Goal: Check status

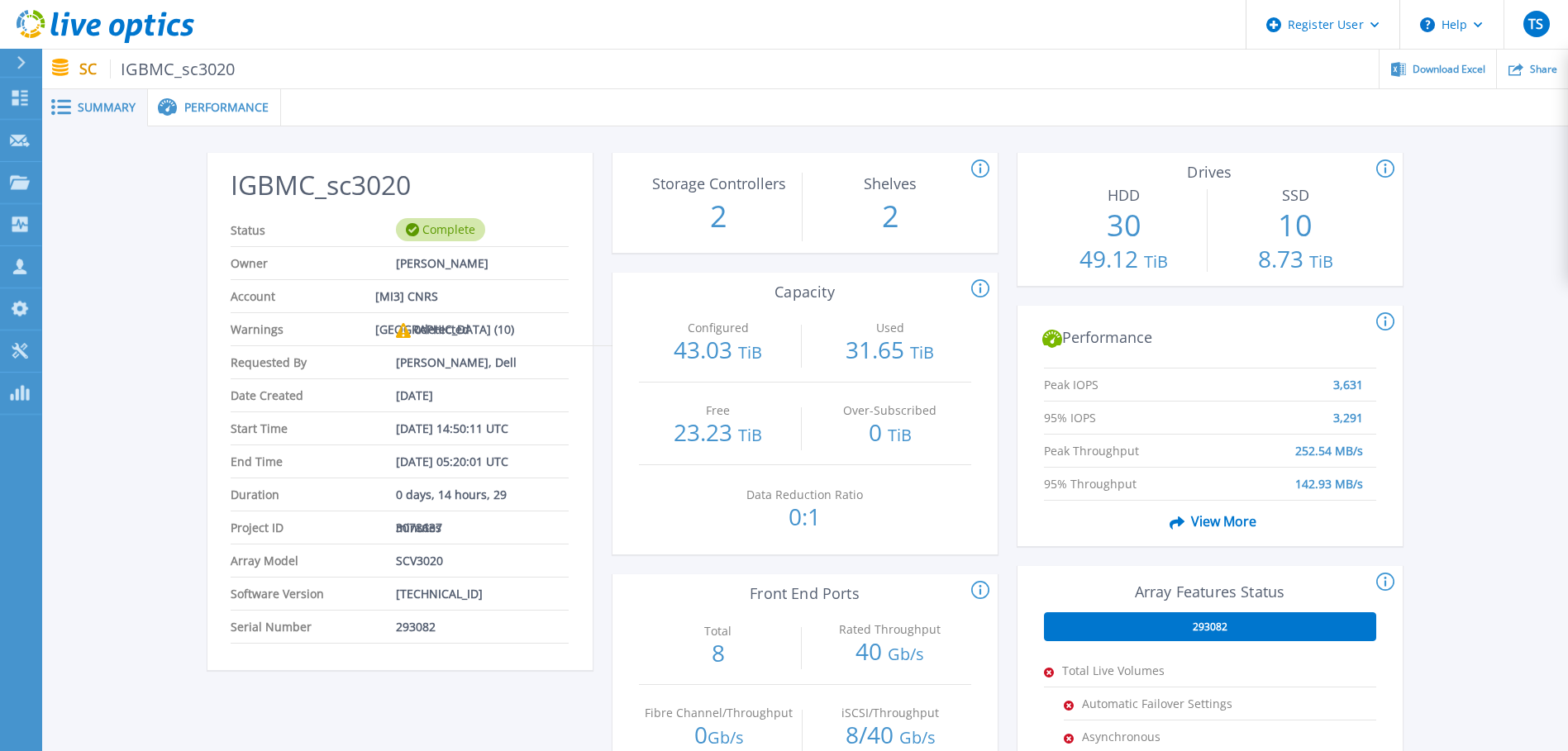
click at [220, 109] on span "Performance" at bounding box center [226, 107] width 84 height 11
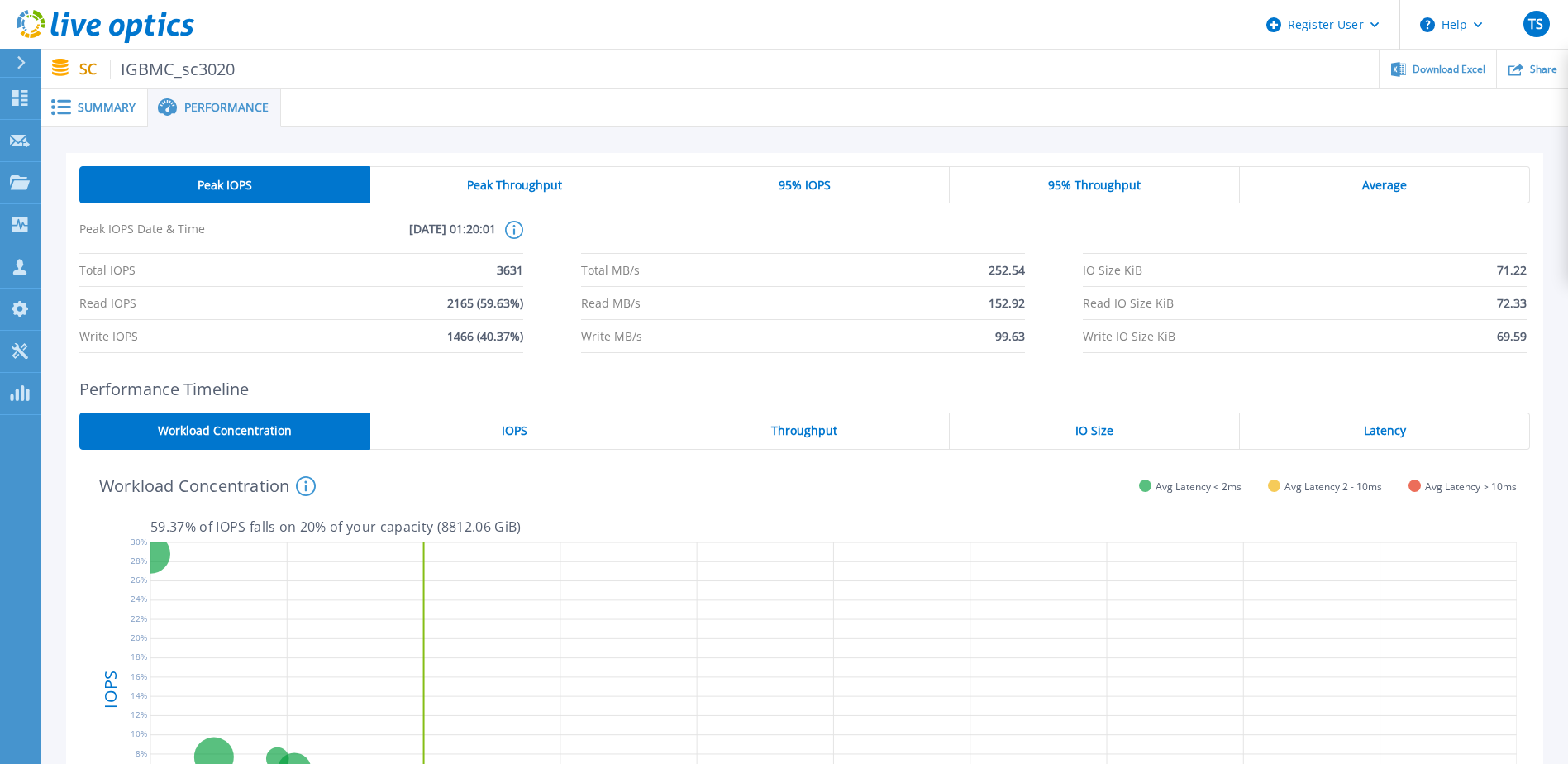
click at [87, 96] on div "Summary" at bounding box center [95, 108] width 107 height 37
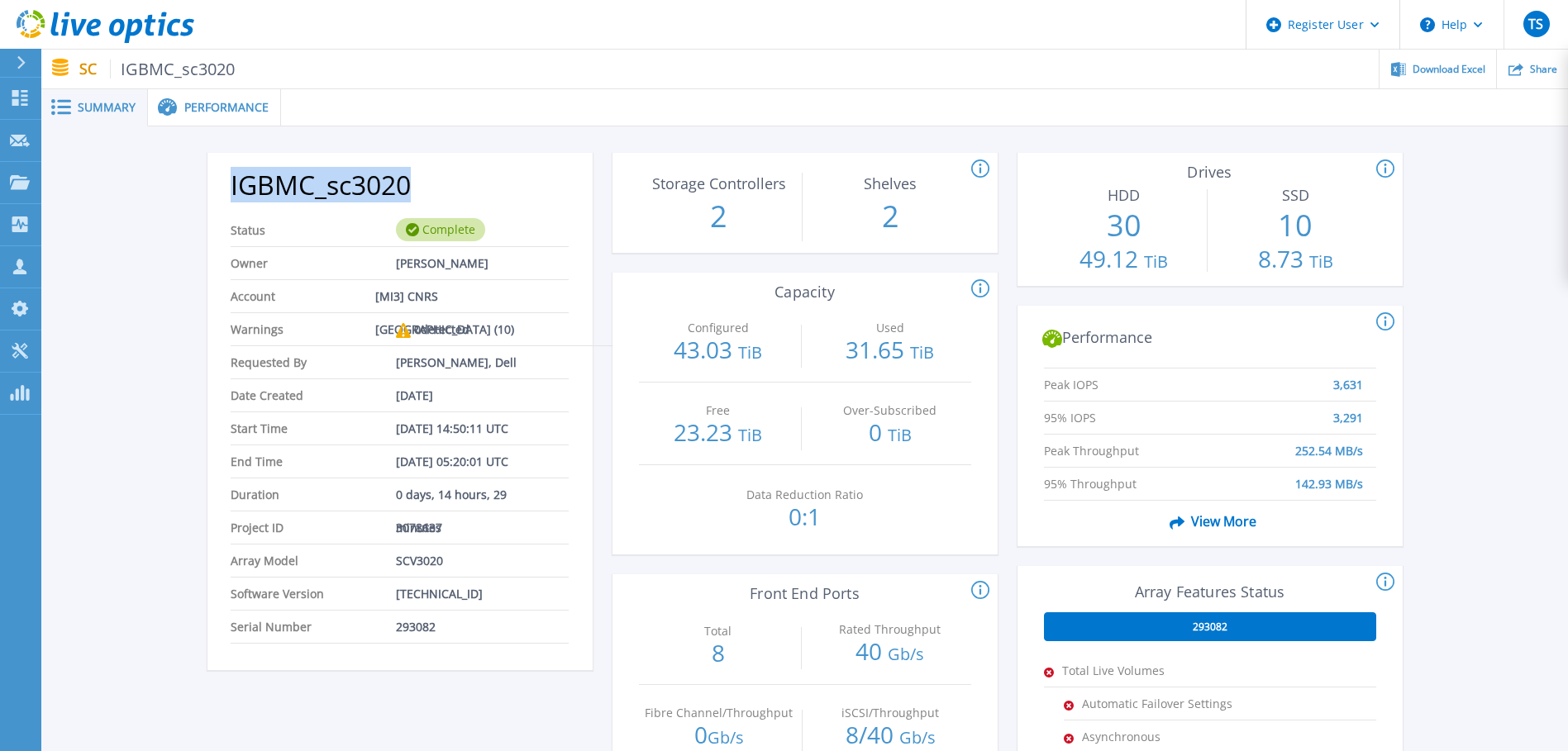
drag, startPoint x: 229, startPoint y: 182, endPoint x: 412, endPoint y: 176, distance: 183.1
click at [412, 176] on div "IGBMC_sc3020 Status Complete Owner Guillaume SEITH Account [MI3] CNRS Alsace (1…" at bounding box center [400, 417] width 385 height 507
copy h2 "IGBMC_sc3020"
click at [128, 23] on icon at bounding box center [105, 26] width 178 height 34
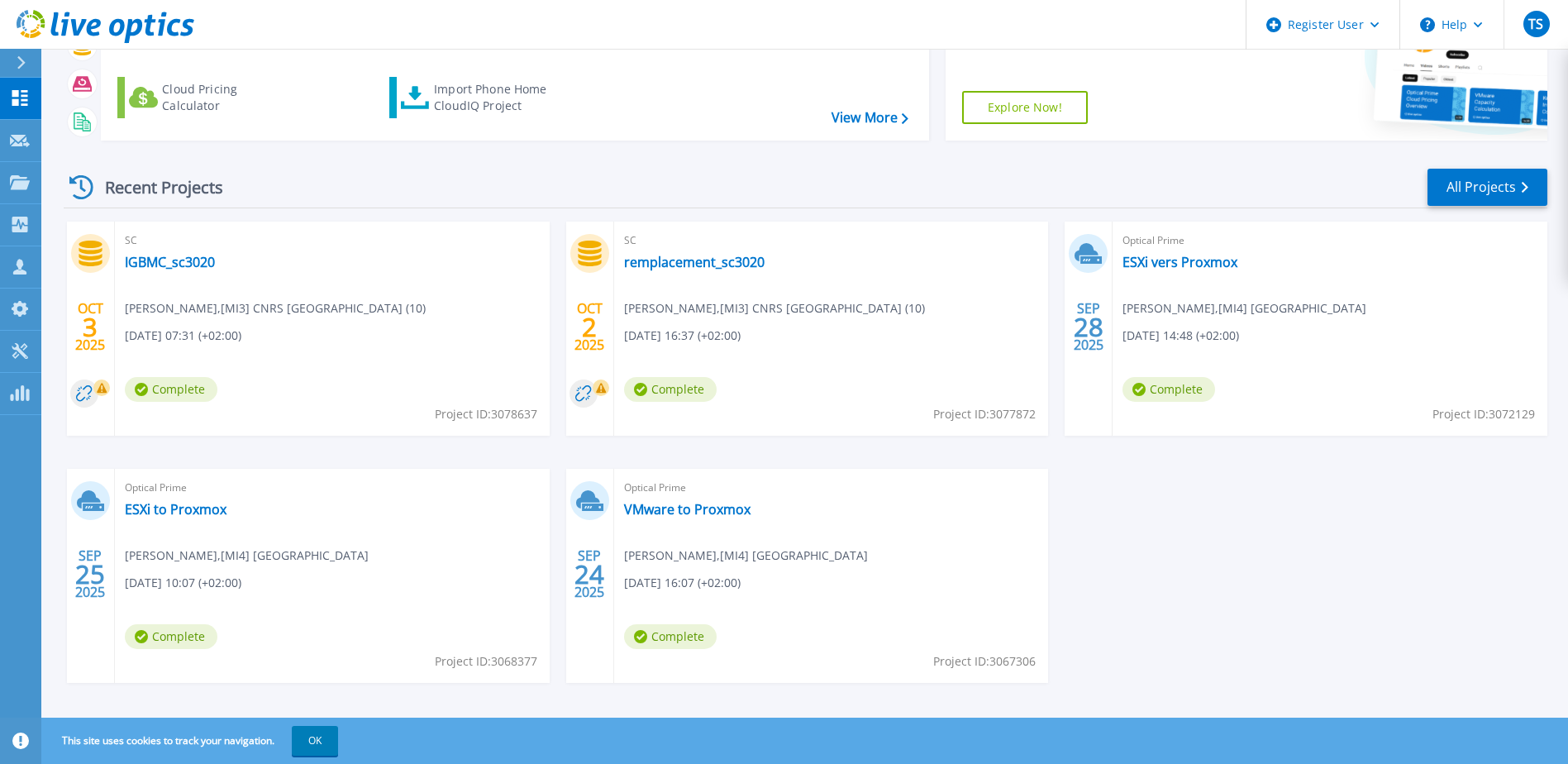
scroll to position [152, 0]
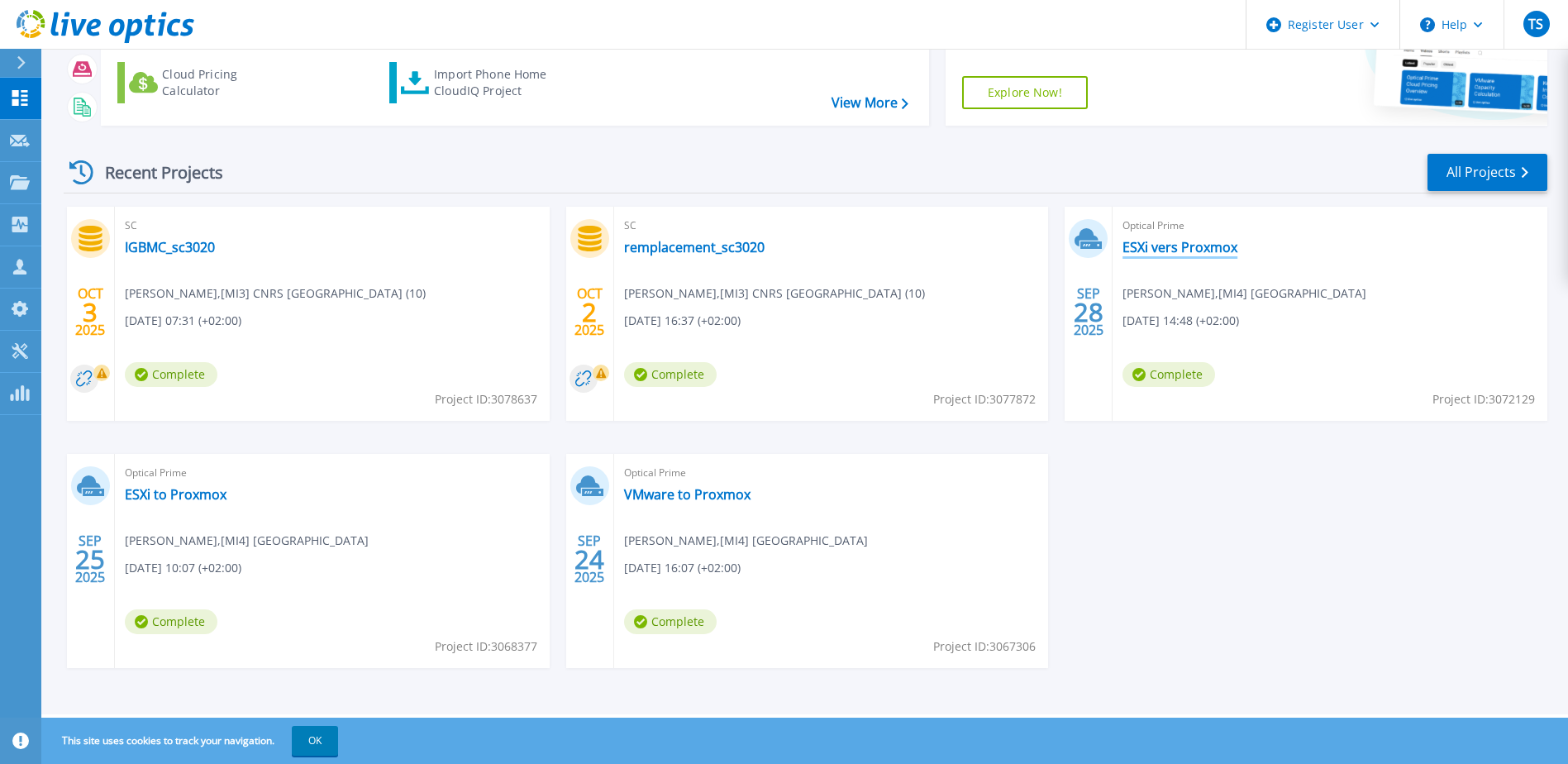
click at [1167, 247] on link "ESXi vers Proxmox" at bounding box center [1180, 247] width 115 height 16
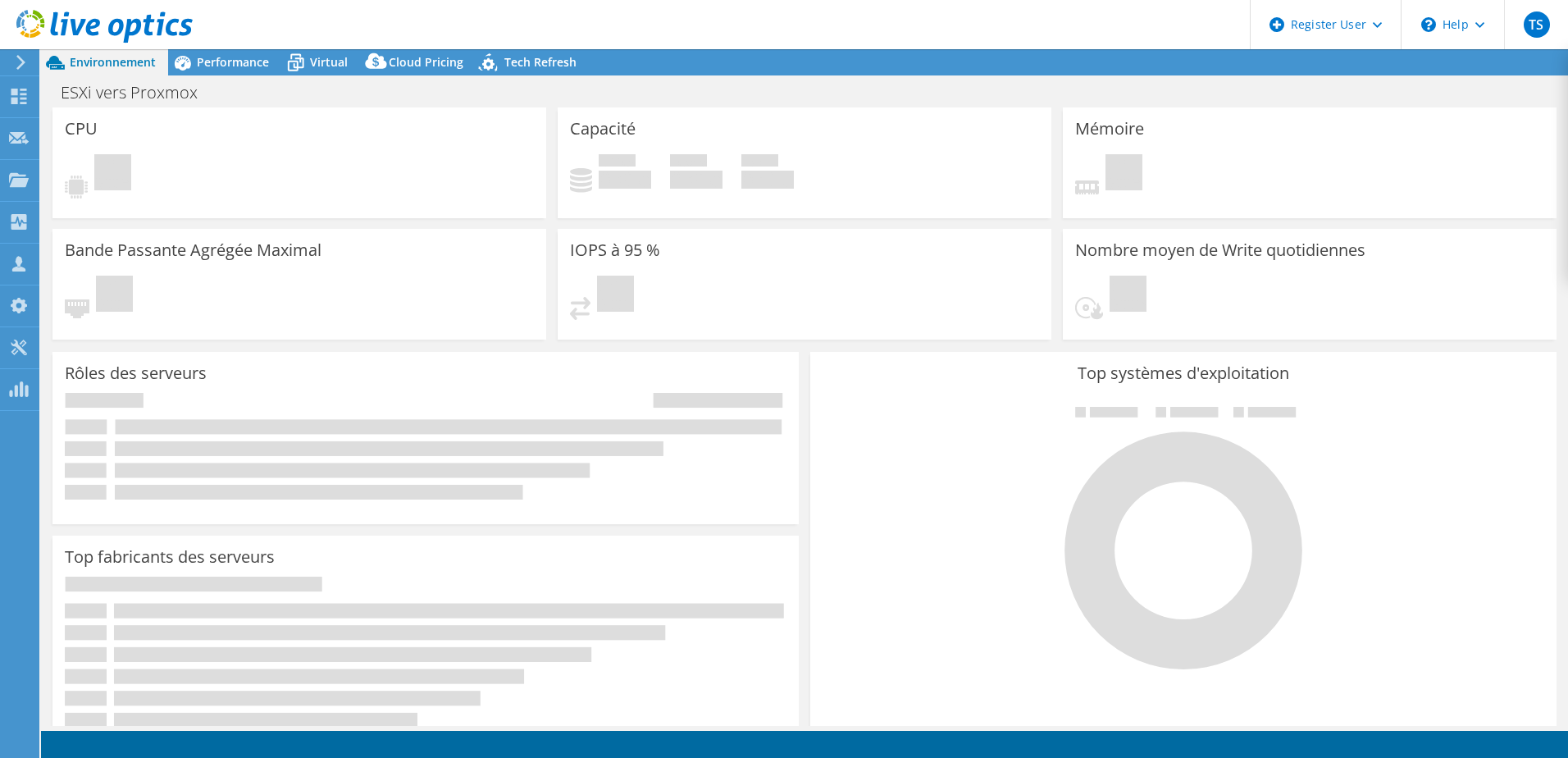
select select "USD"
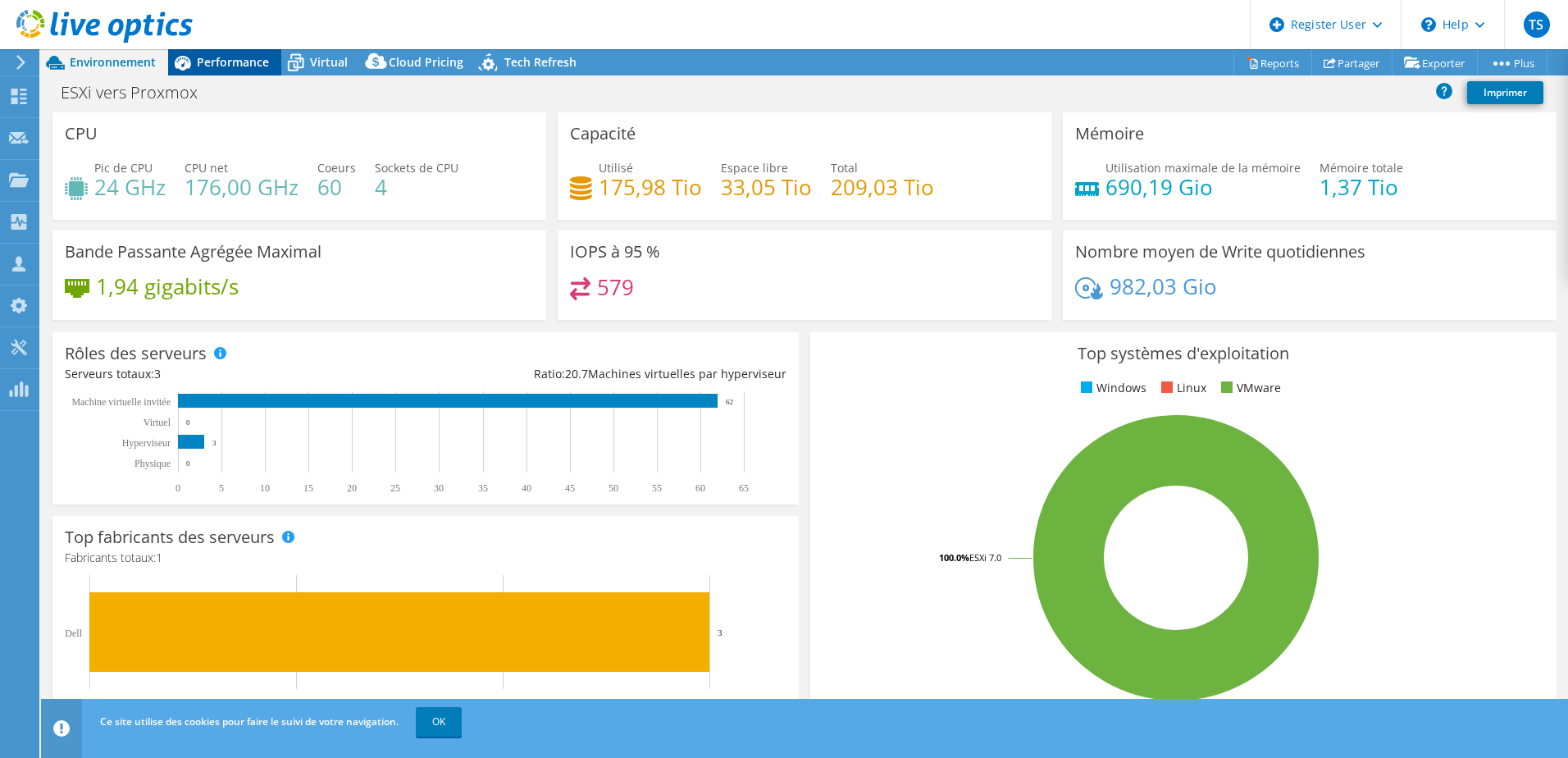
click at [220, 51] on div "Performance" at bounding box center [224, 62] width 113 height 26
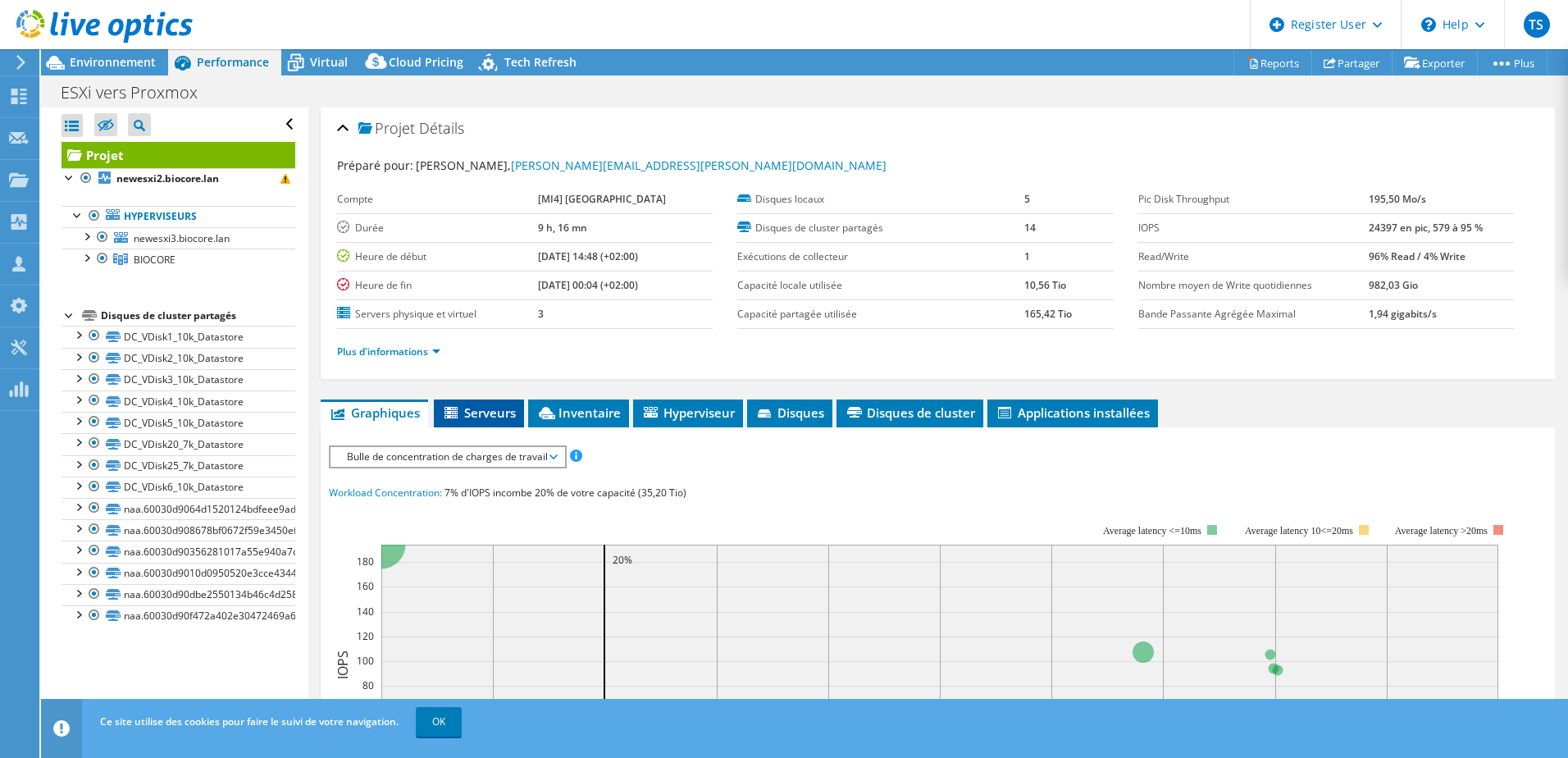
click at [492, 414] on span "Serveurs" at bounding box center [479, 412] width 74 height 16
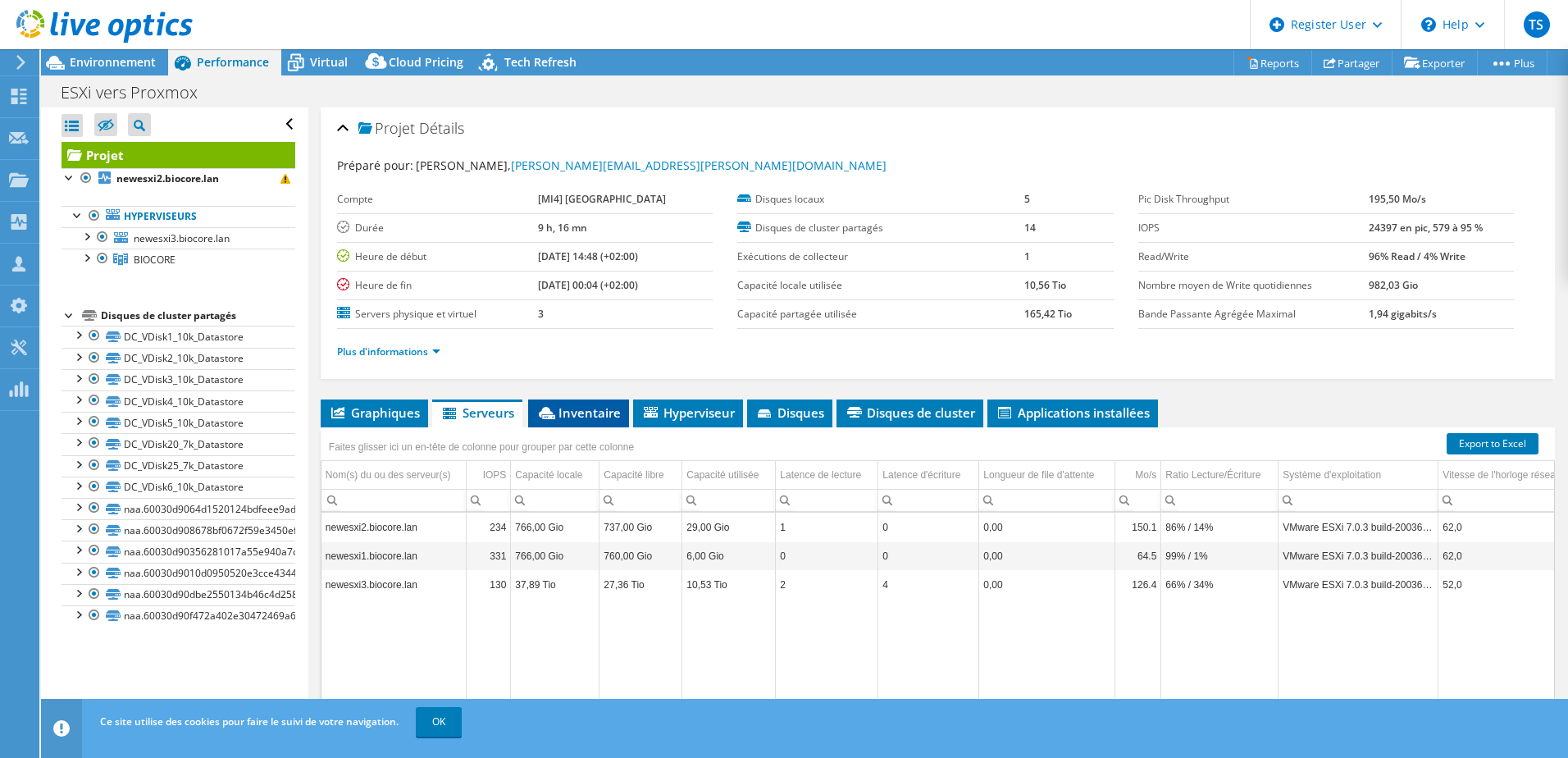
click at [563, 404] on span "Inventaire" at bounding box center [579, 412] width 84 height 16
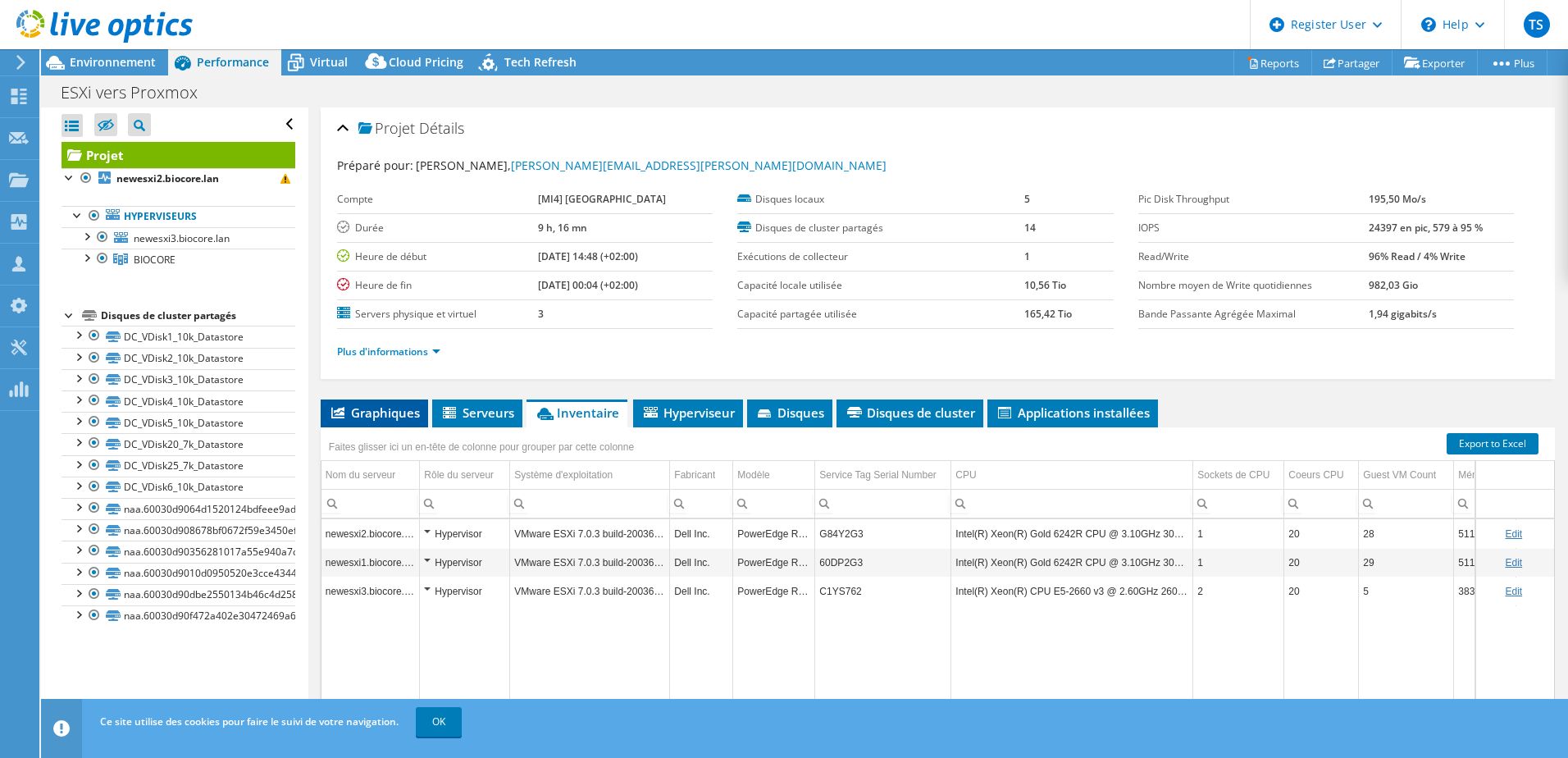
click at [392, 413] on span "Graphiques" at bounding box center [375, 412] width 91 height 16
